Goal: Find specific page/section: Find specific page/section

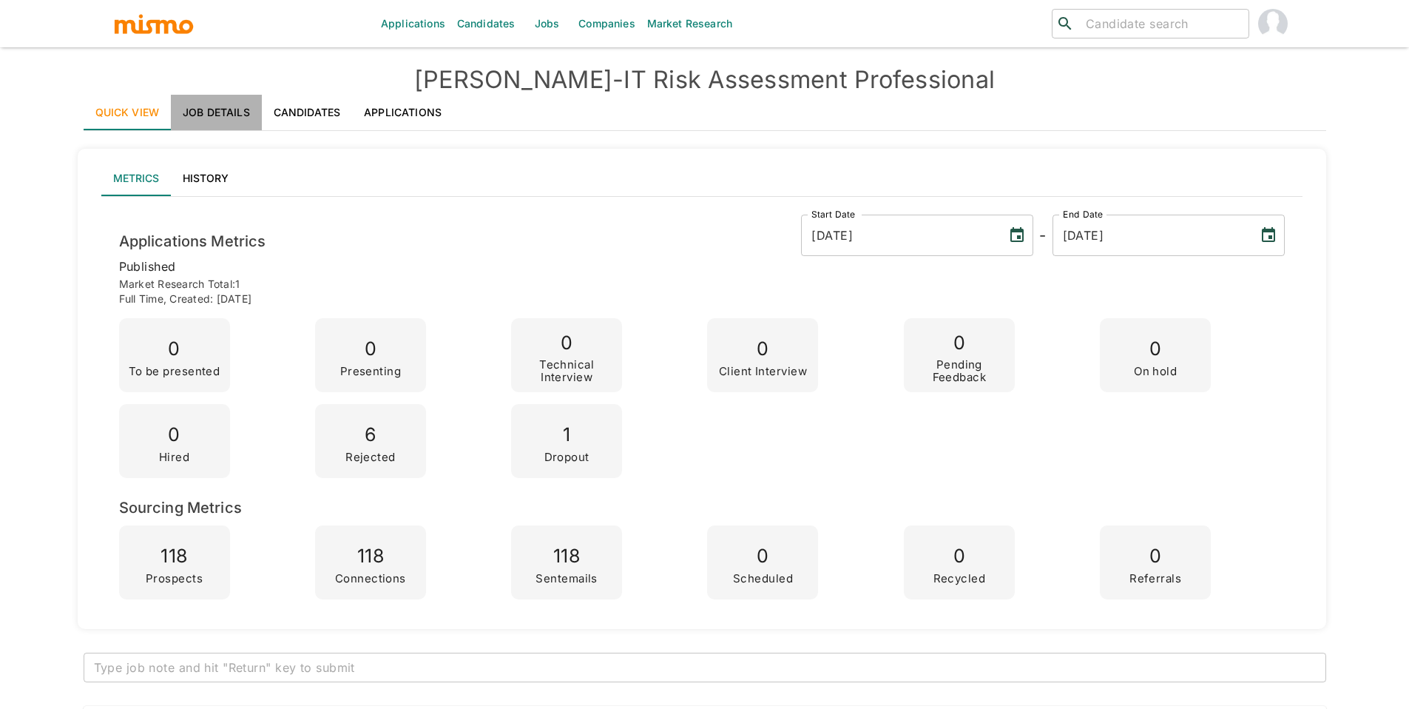
click at [208, 107] on link "Job Details" at bounding box center [216, 113] width 91 height 36
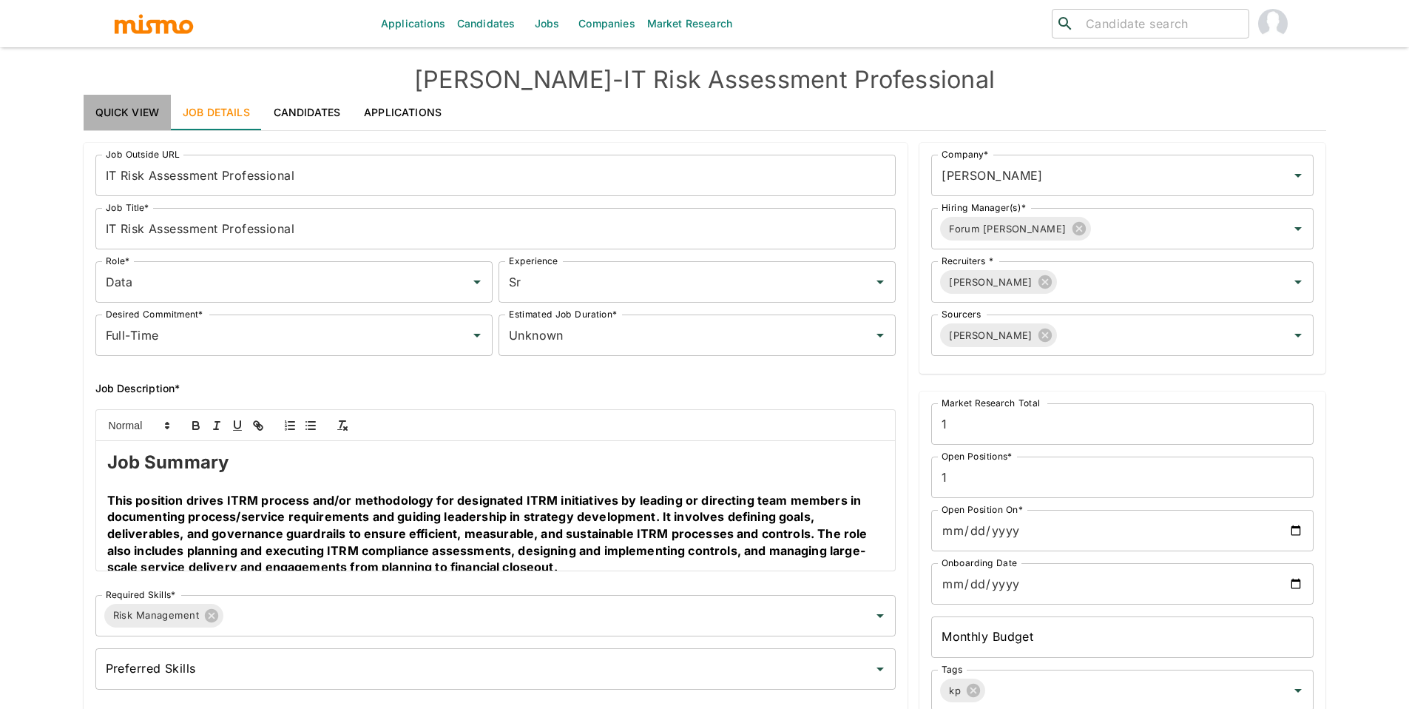
click at [138, 104] on link "Quick View" at bounding box center [128, 113] width 88 height 36
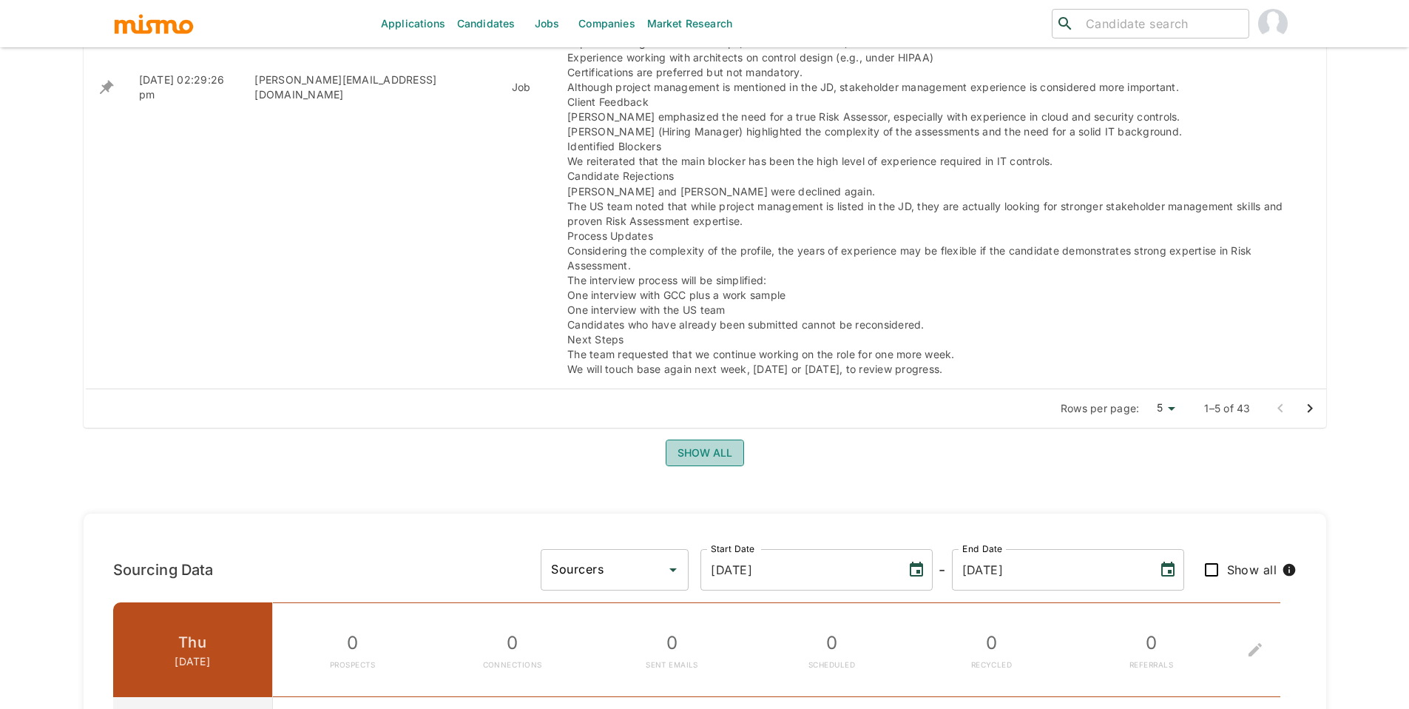
click at [730, 439] on button "Show all" at bounding box center [705, 452] width 78 height 27
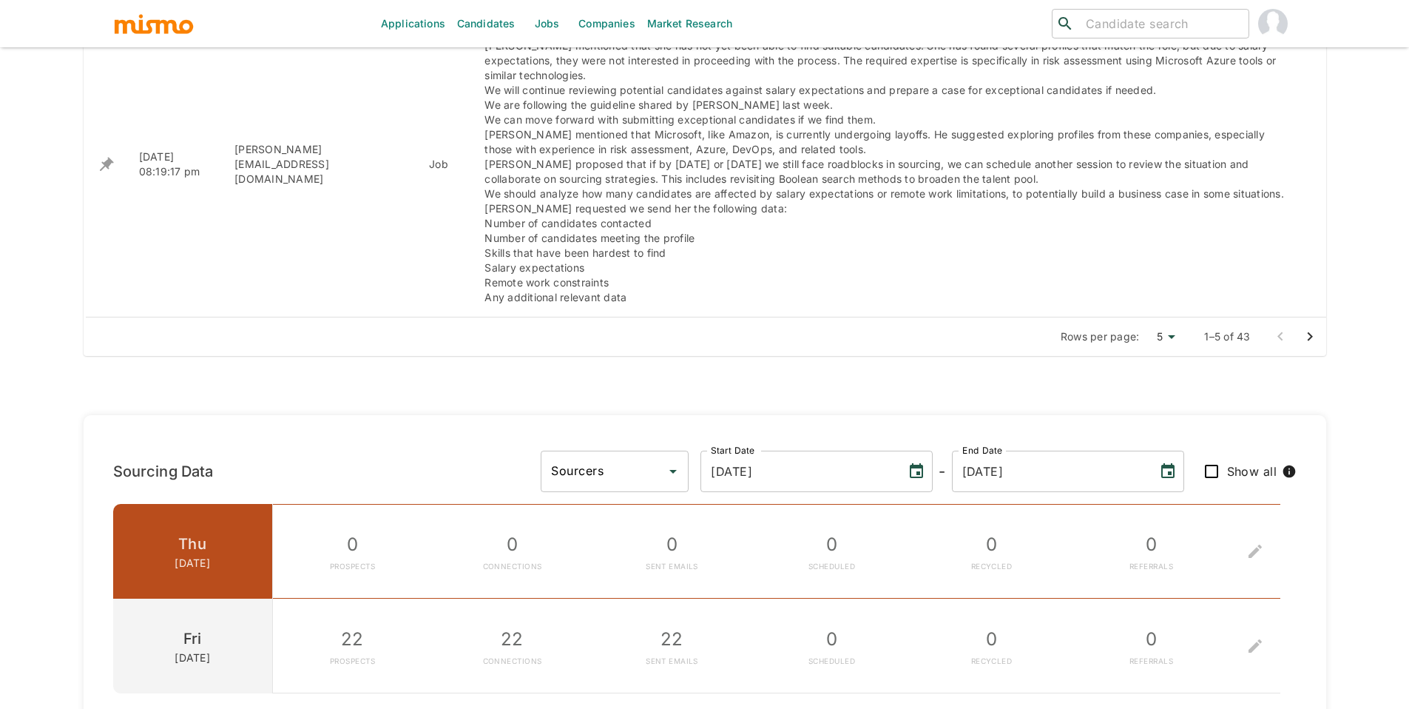
scroll to position [1536, 0]
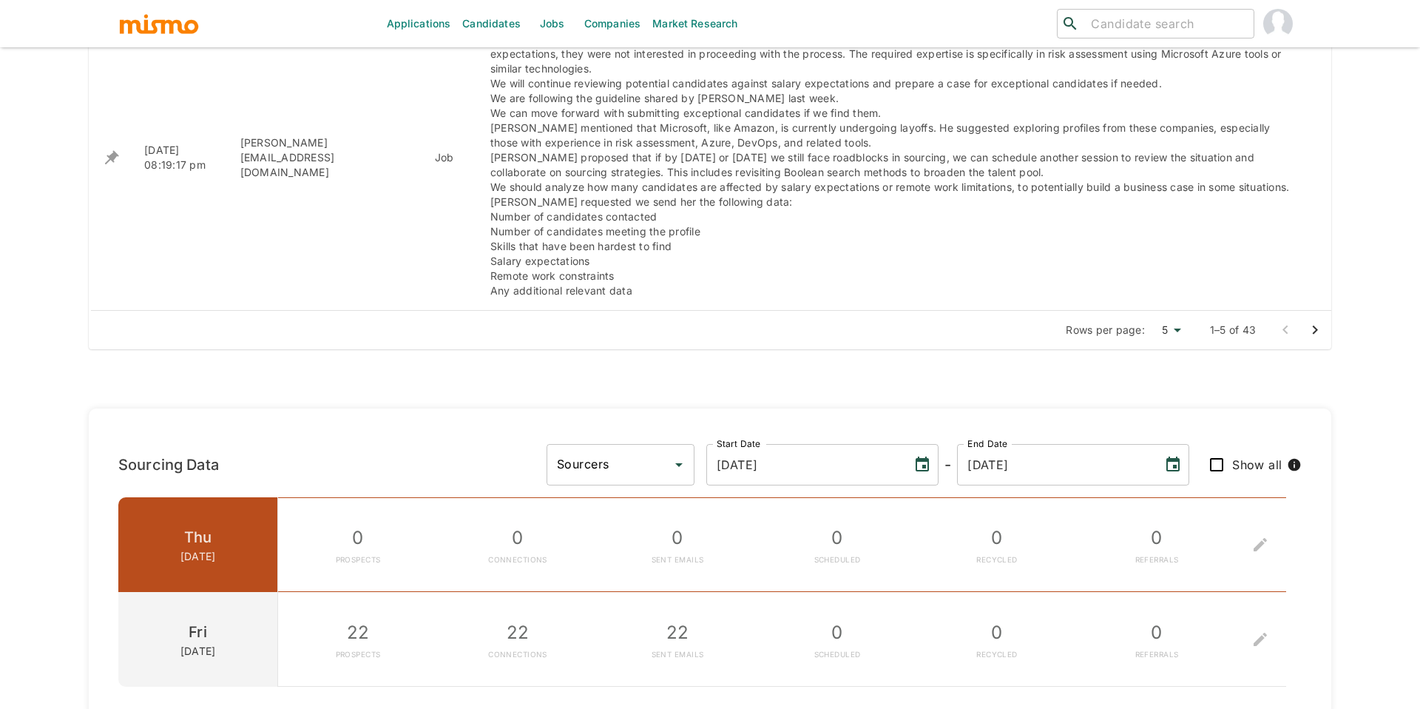
click at [1159, 388] on li "25" at bounding box center [1163, 391] width 39 height 30
type input "25"
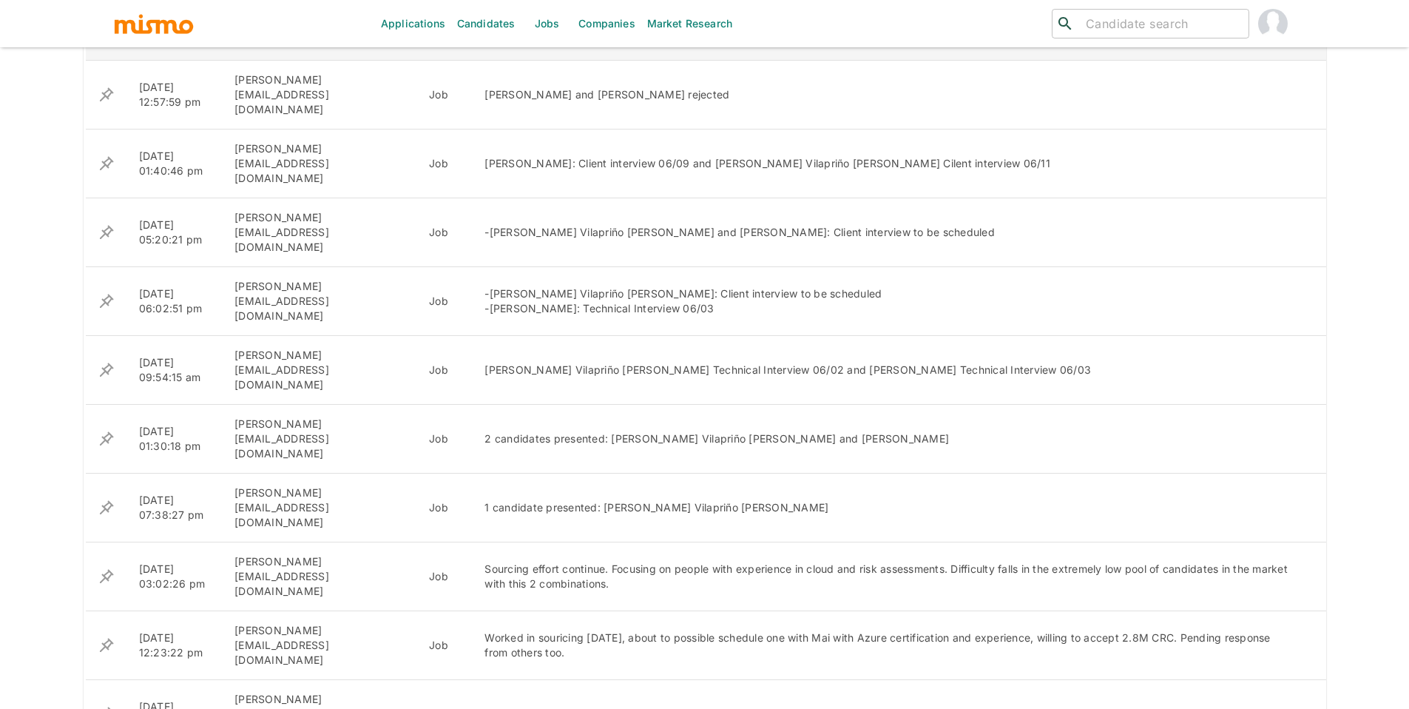
scroll to position [2484, 0]
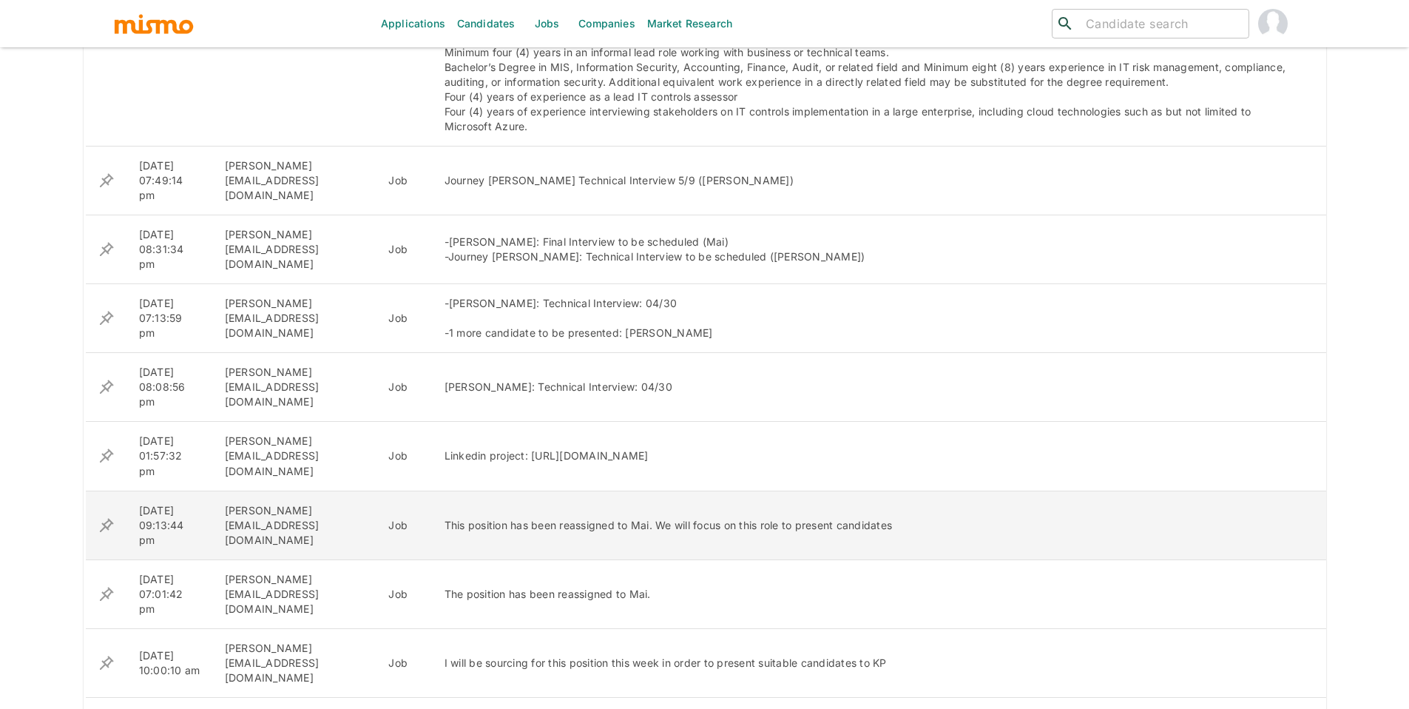
scroll to position [2902, 0]
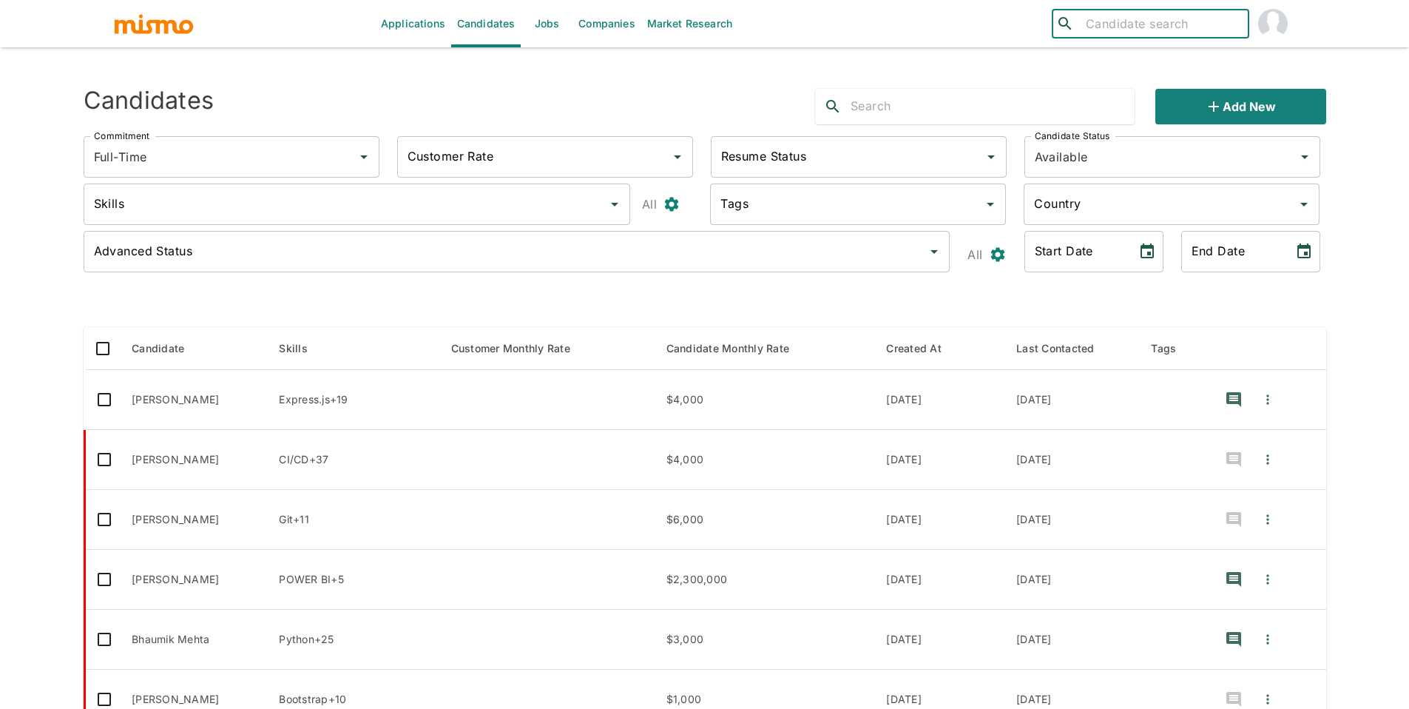
click at [1115, 33] on input "search" at bounding box center [1161, 23] width 163 height 21
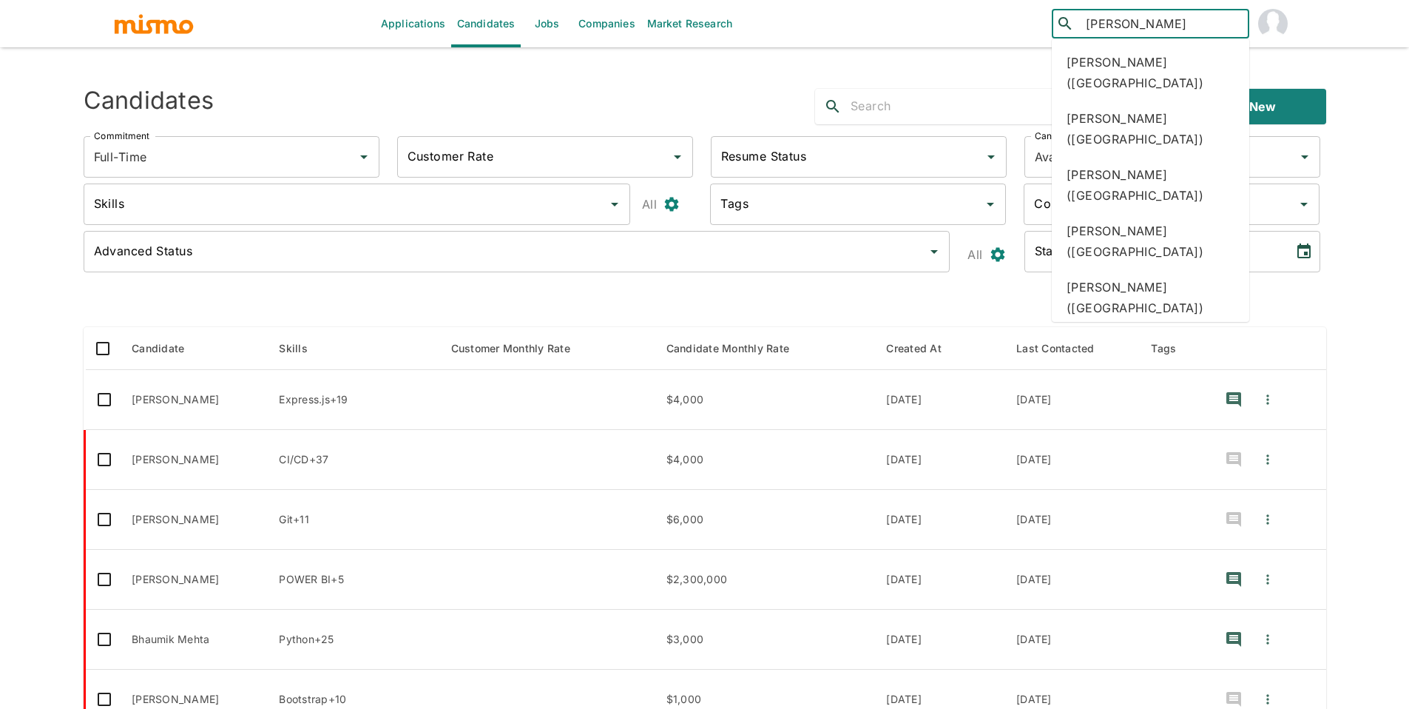
type input "felipe"
click at [1174, 101] on div "Felipe Cortes (Costa Rica)" at bounding box center [1150, 129] width 197 height 56
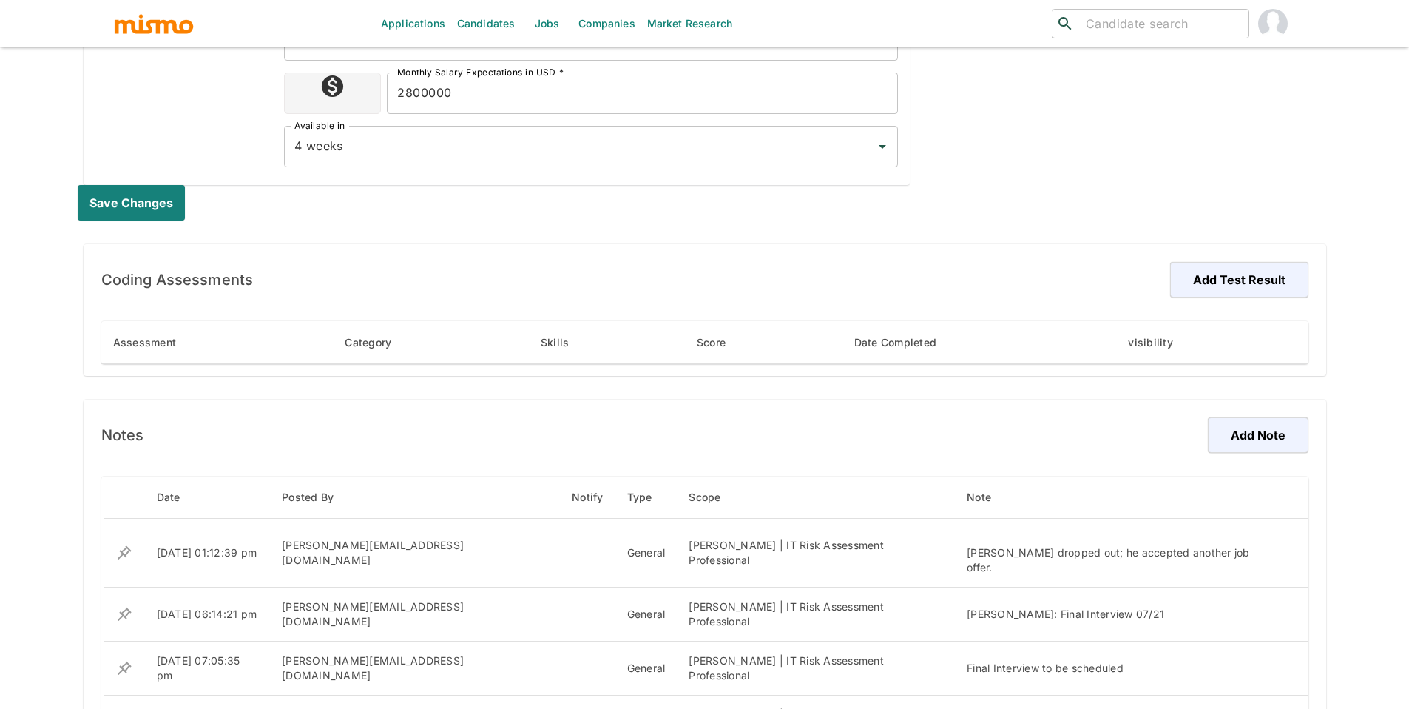
scroll to position [734, 0]
